Goal: Task Accomplishment & Management: Use online tool/utility

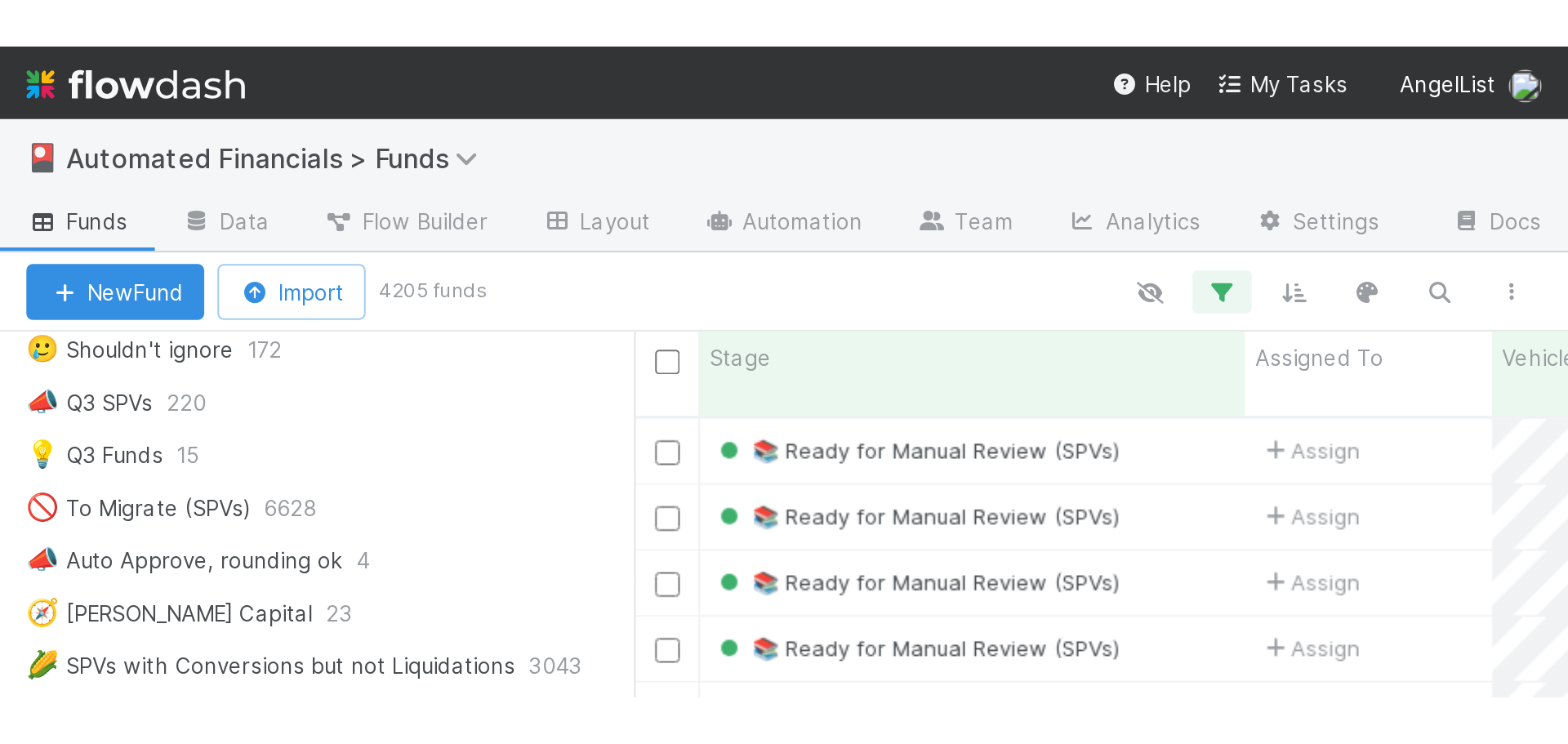
scroll to position [562, 1242]
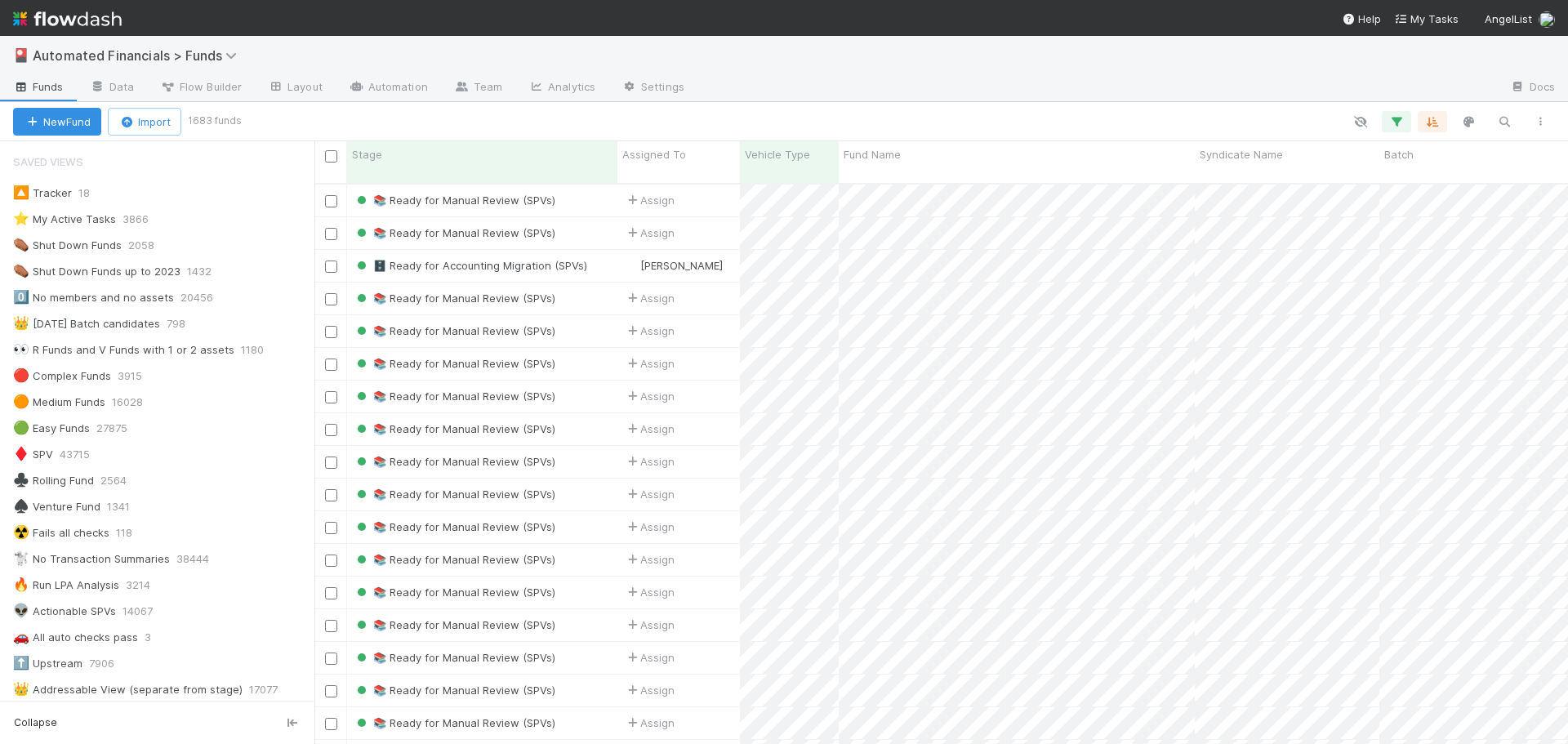
scroll to position [980, 0]
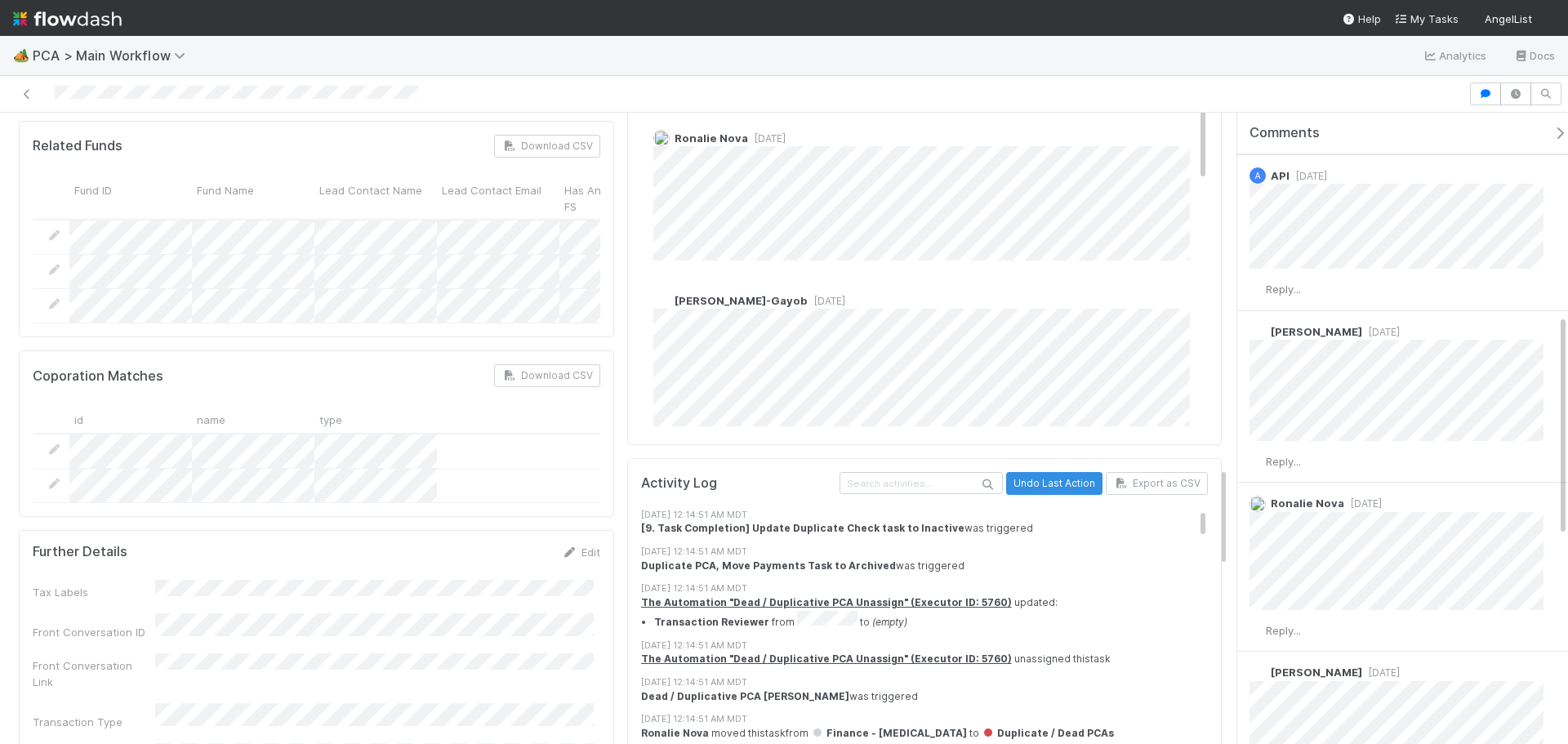
scroll to position [2288, 0]
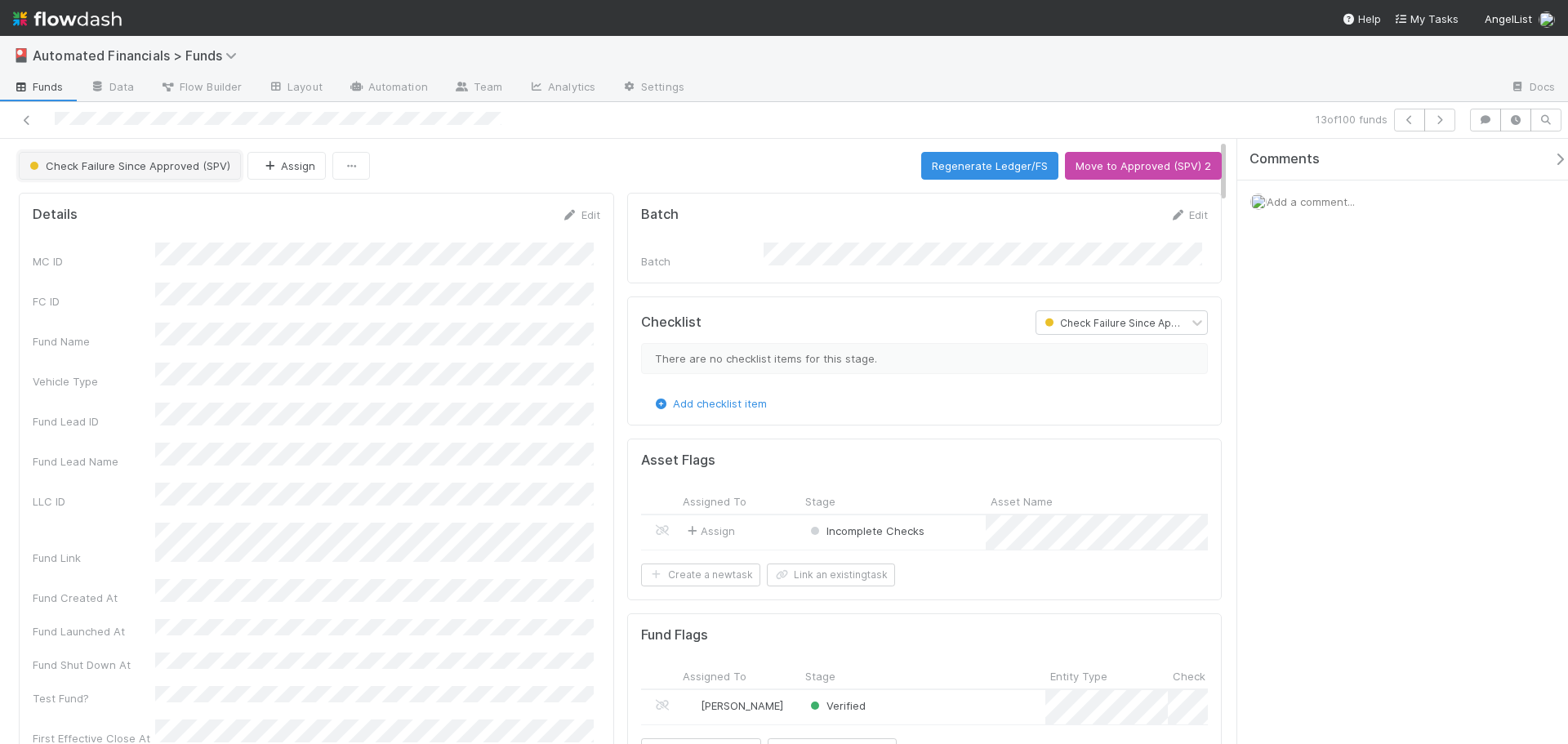
click at [110, 158] on button "Check Failure Since Approved (SPV)" at bounding box center [130, 166] width 222 height 27
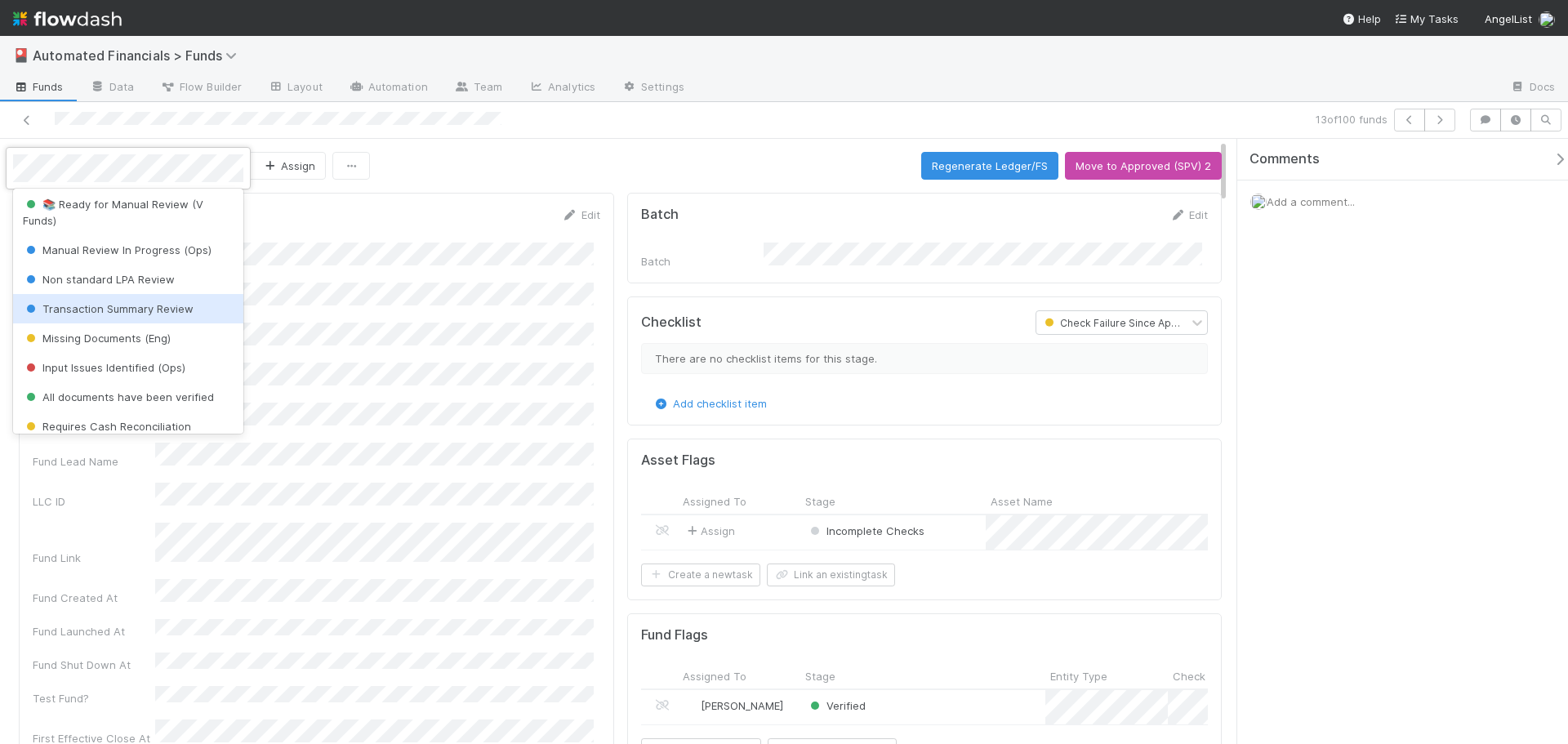
scroll to position [317, 0]
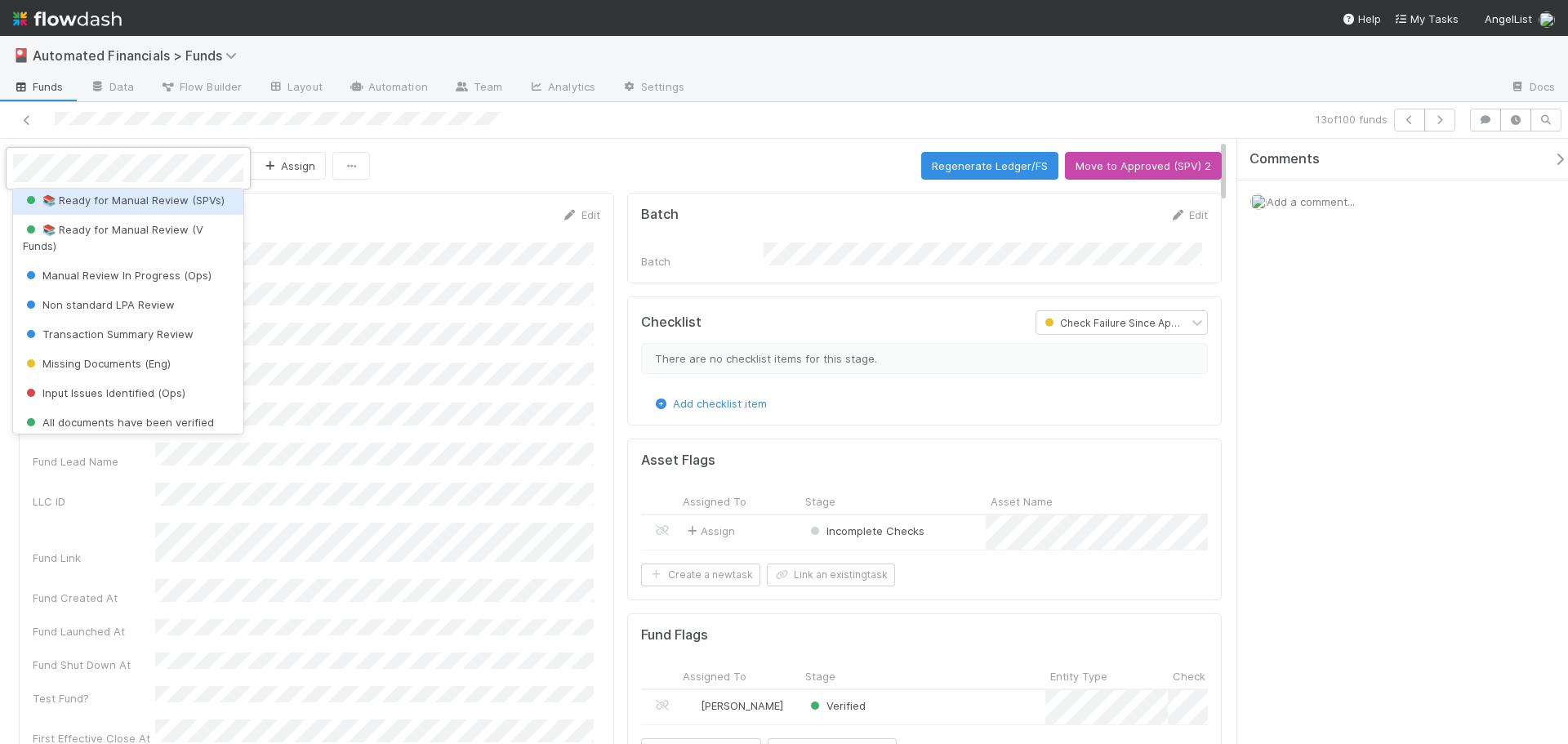
click at [147, 215] on div "📚 Ready for Manual Review (SPVs)" at bounding box center [127, 200] width 230 height 29
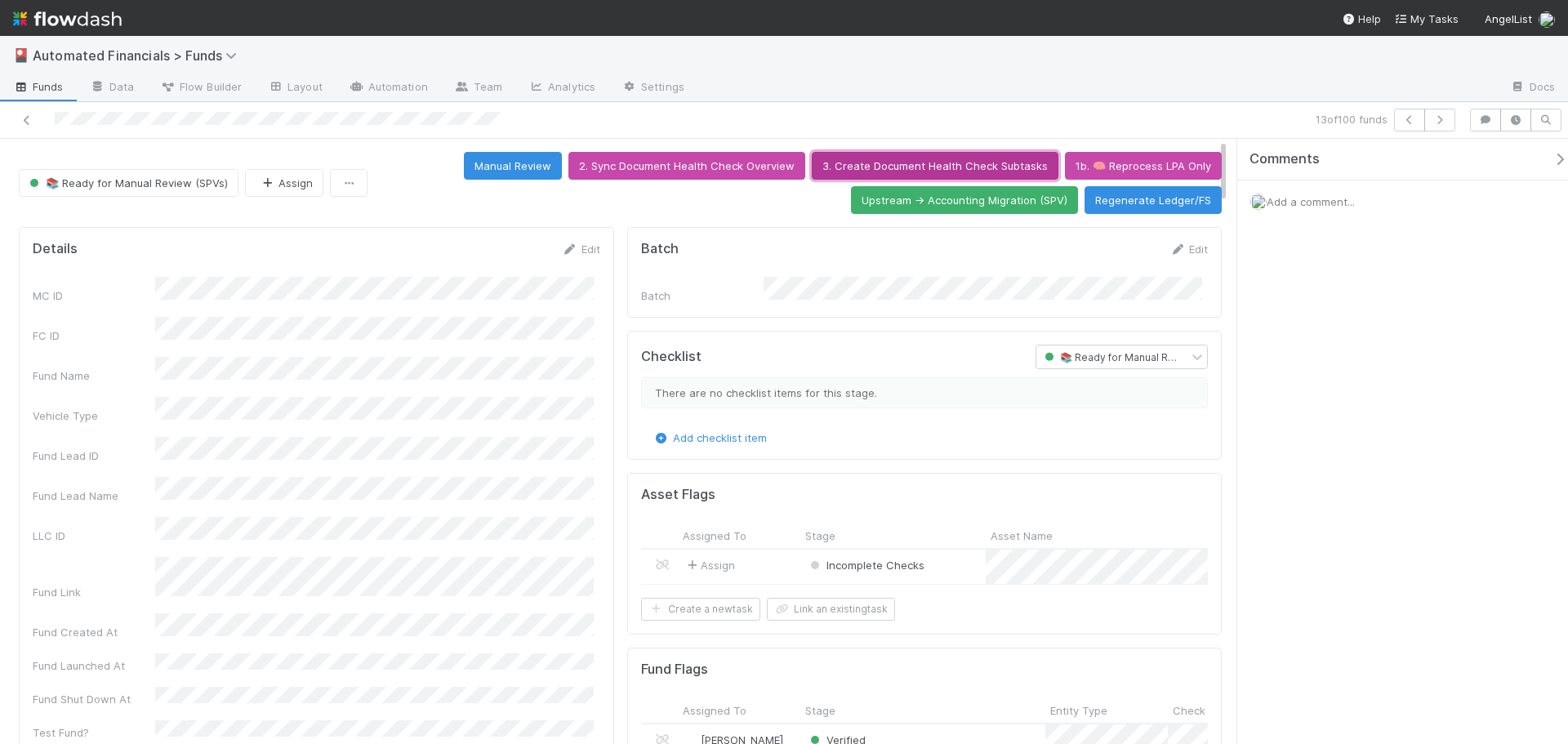
click at [908, 166] on button "3. Create Document Health Check Subtasks" at bounding box center [935, 166] width 247 height 27
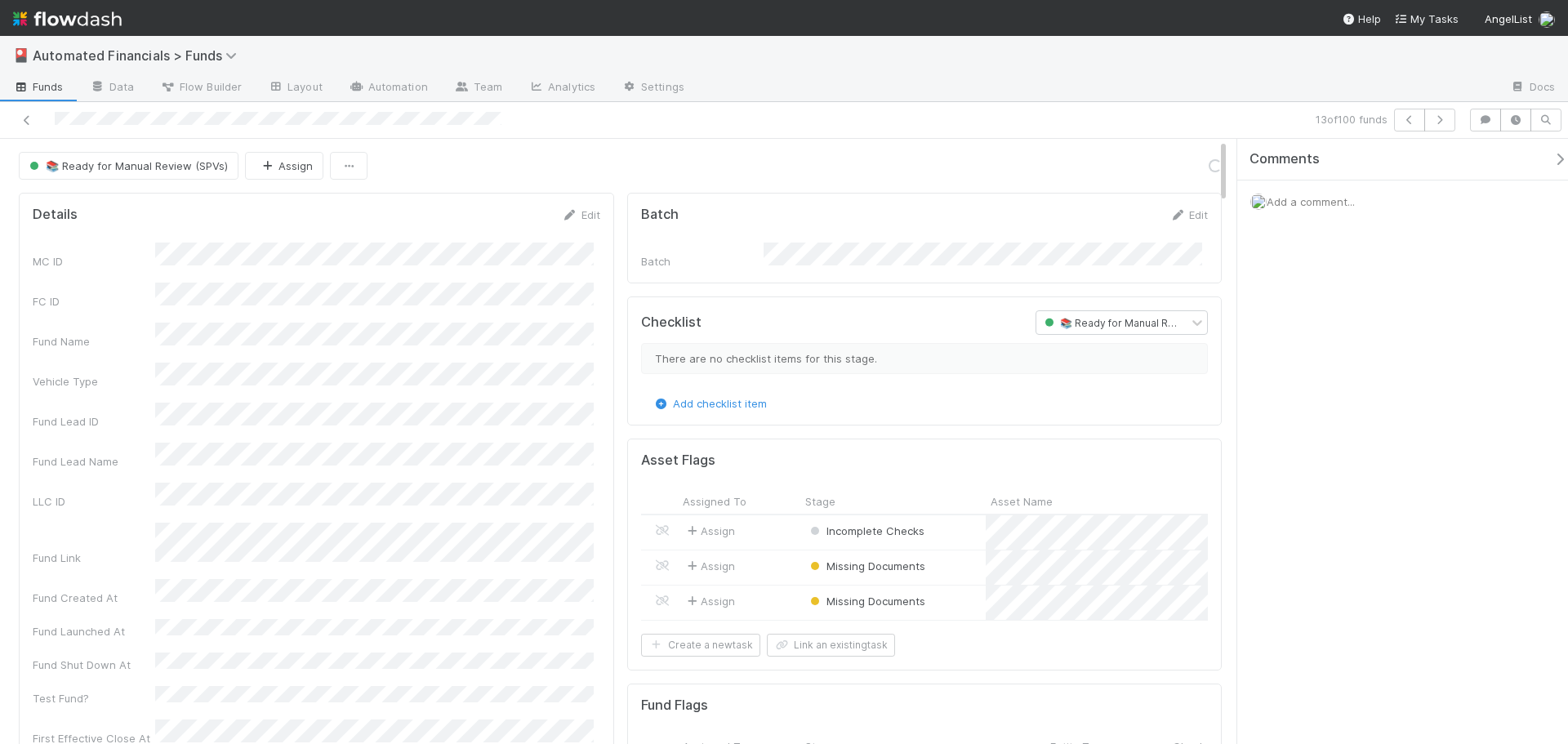
click at [972, 651] on div "Create a new task Link an existing task" at bounding box center [924, 645] width 567 height 23
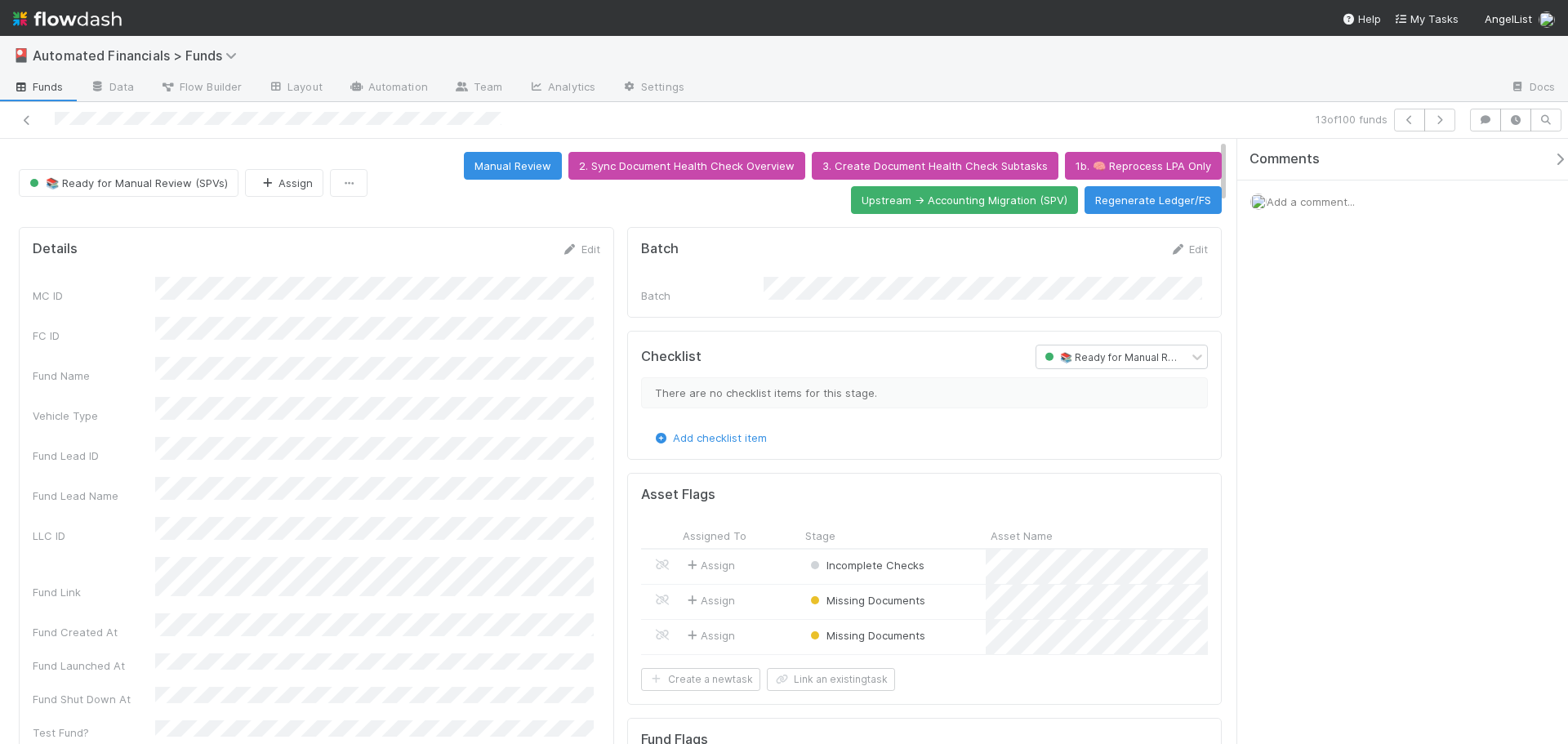
click at [409, 167] on div "Manual Review 2. Sync Document Health Check Overview 3. Create Document Health …" at bounding box center [798, 183] width 848 height 62
